Goal: Obtain resource: Download file/media

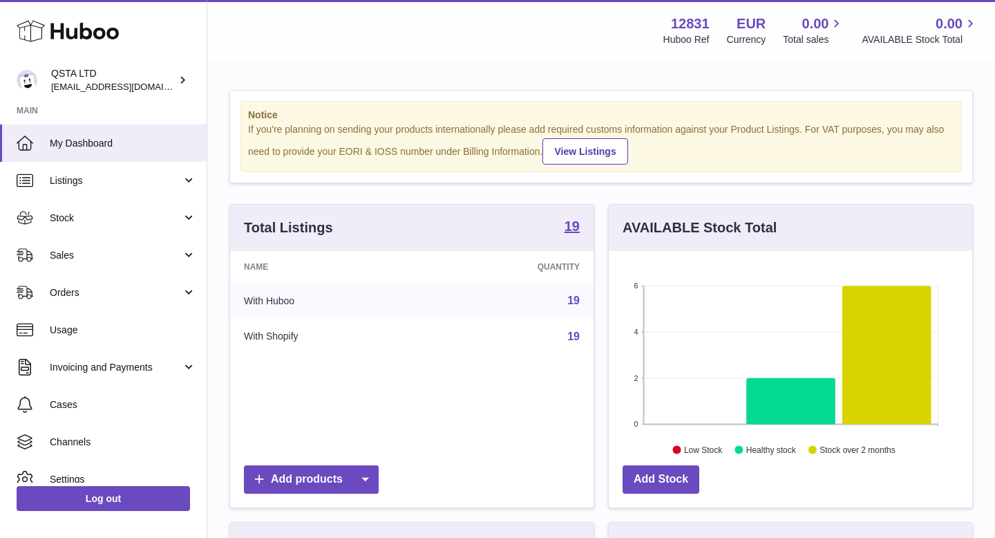
scroll to position [216, 364]
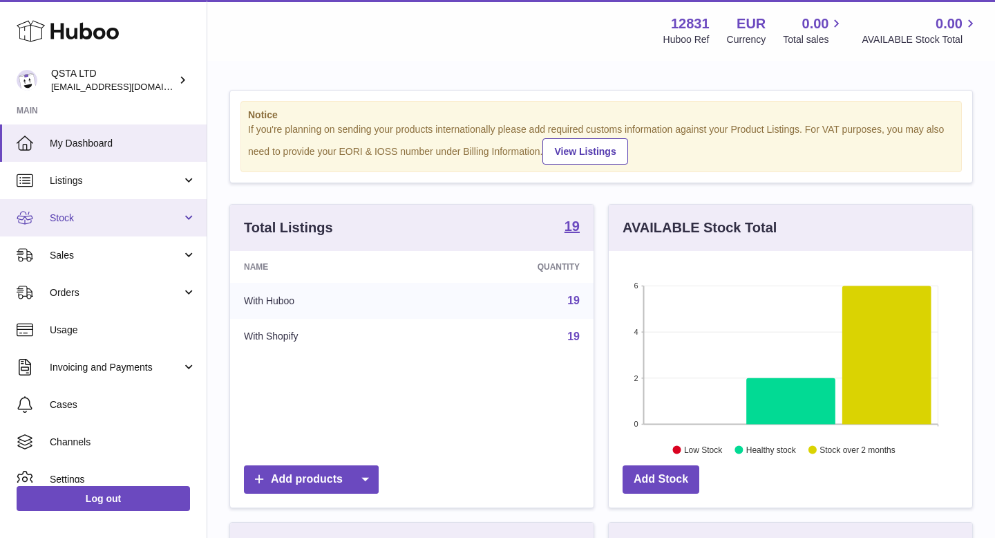
click at [128, 209] on link "Stock" at bounding box center [103, 217] width 207 height 37
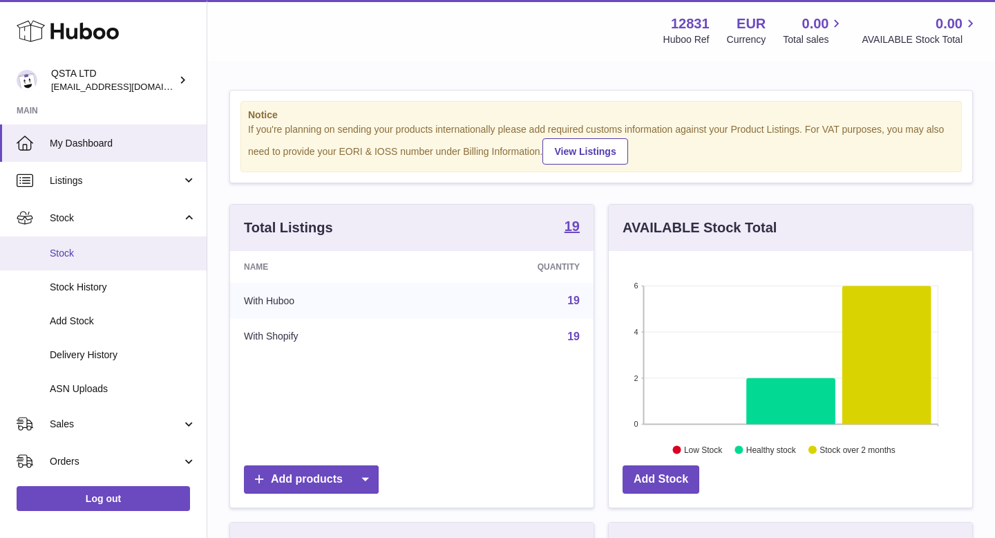
click at [120, 247] on span "Stock" at bounding box center [123, 253] width 147 height 13
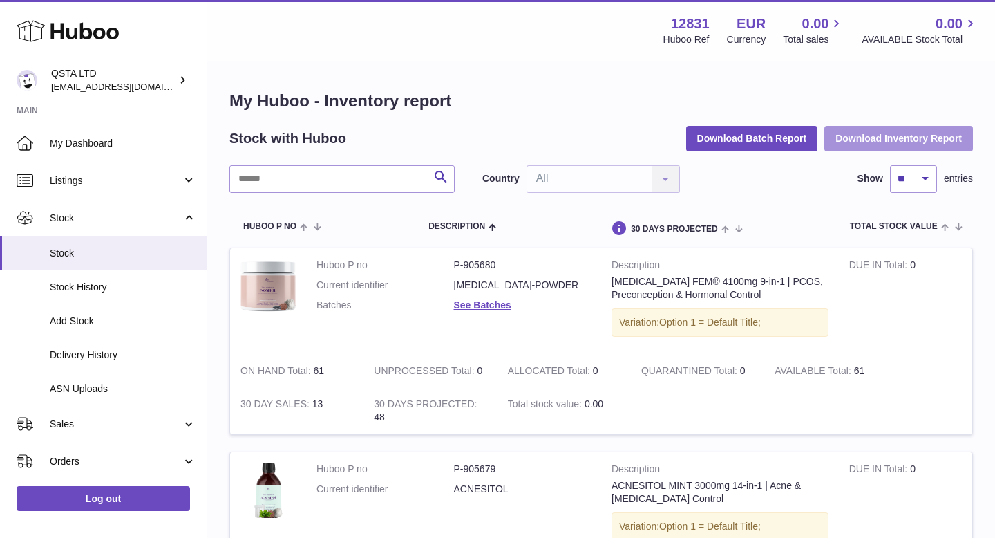
click at [860, 142] on button "Download Inventory Report" at bounding box center [898, 138] width 149 height 25
